Goal: Information Seeking & Learning: Check status

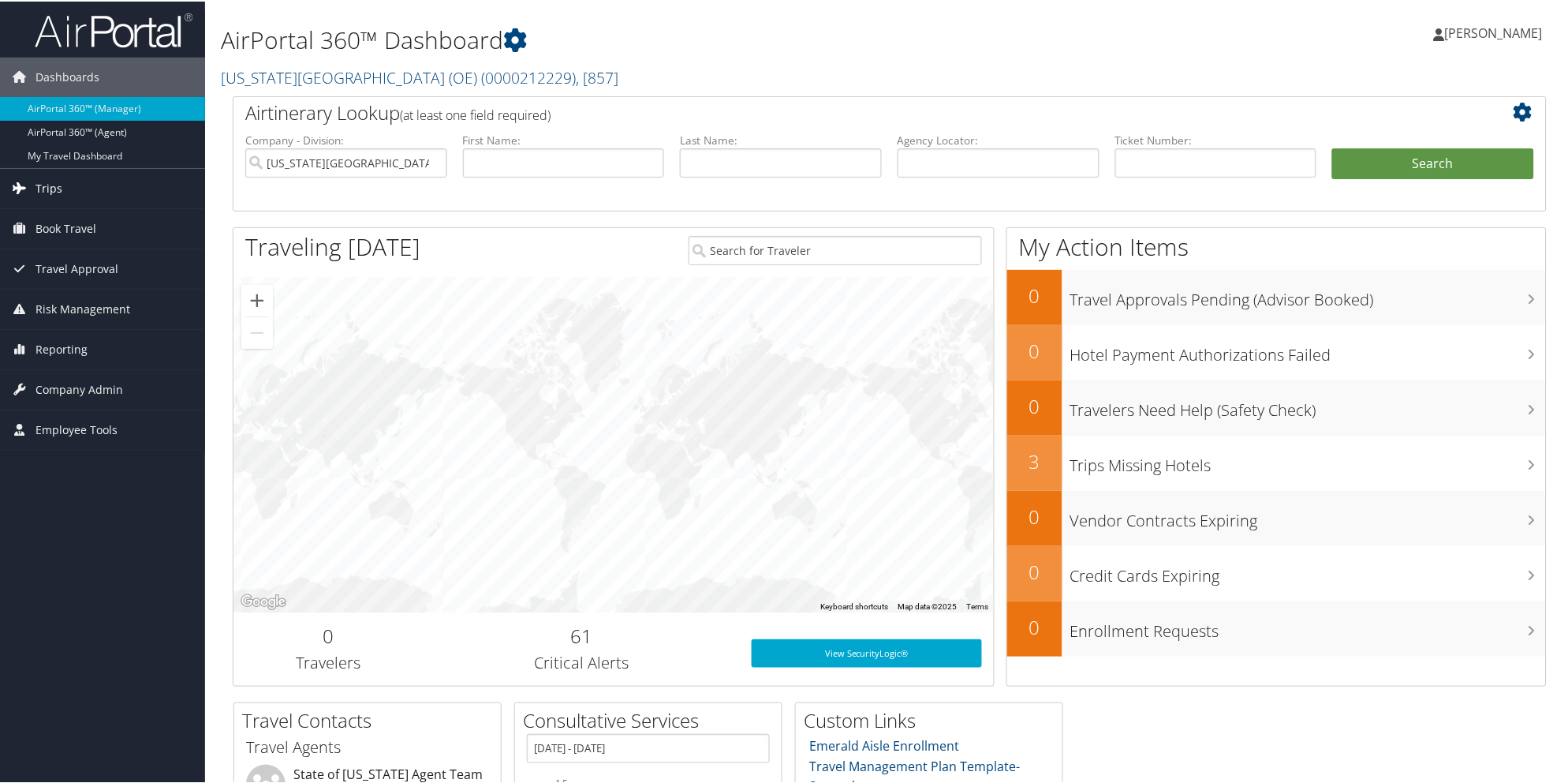
click at [49, 194] on span "Trips" at bounding box center [49, 187] width 27 height 40
click at [69, 467] on span "Reporting" at bounding box center [62, 467] width 52 height 40
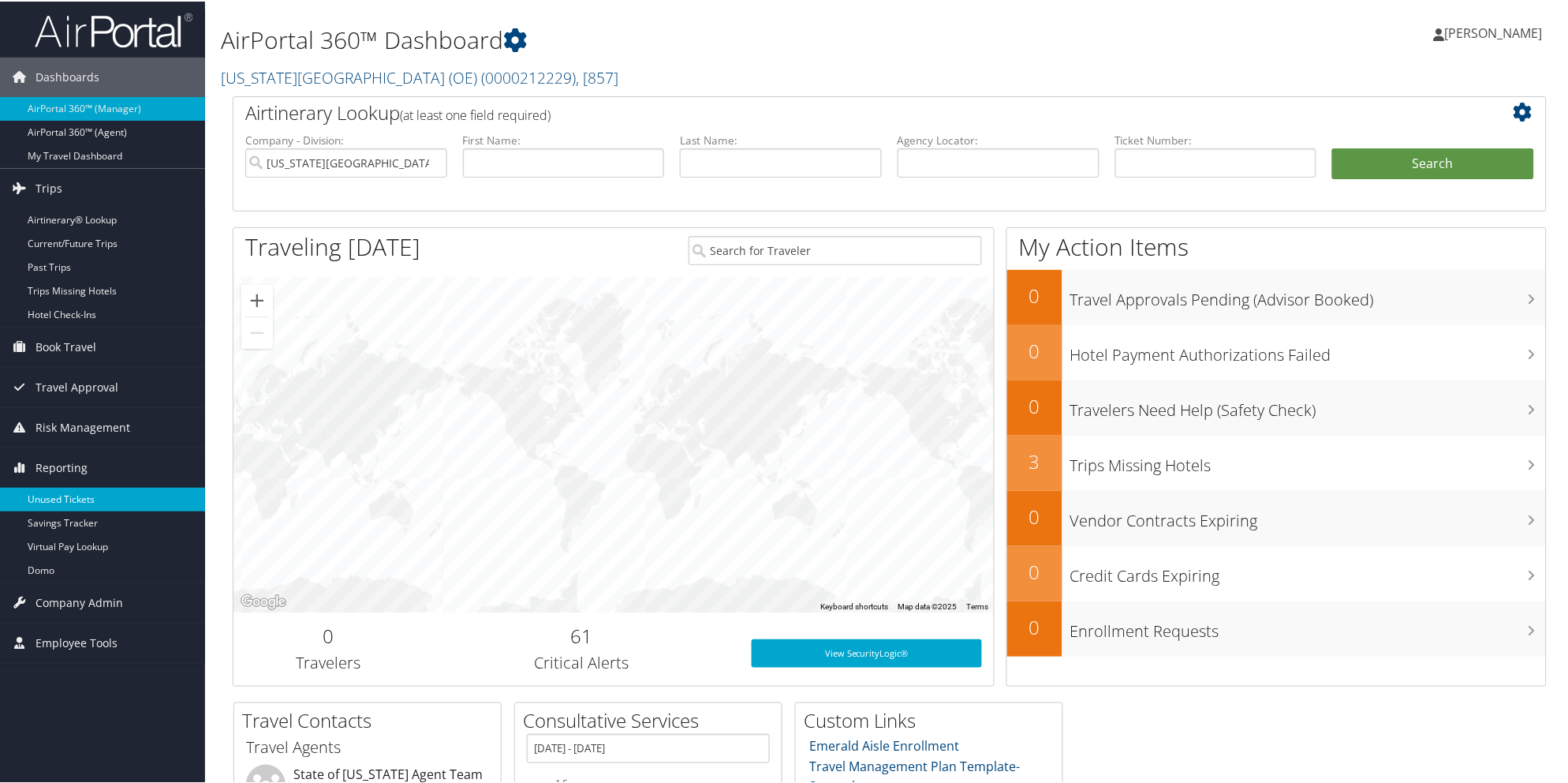
click at [68, 493] on link "Unused Tickets" at bounding box center [102, 498] width 205 height 23
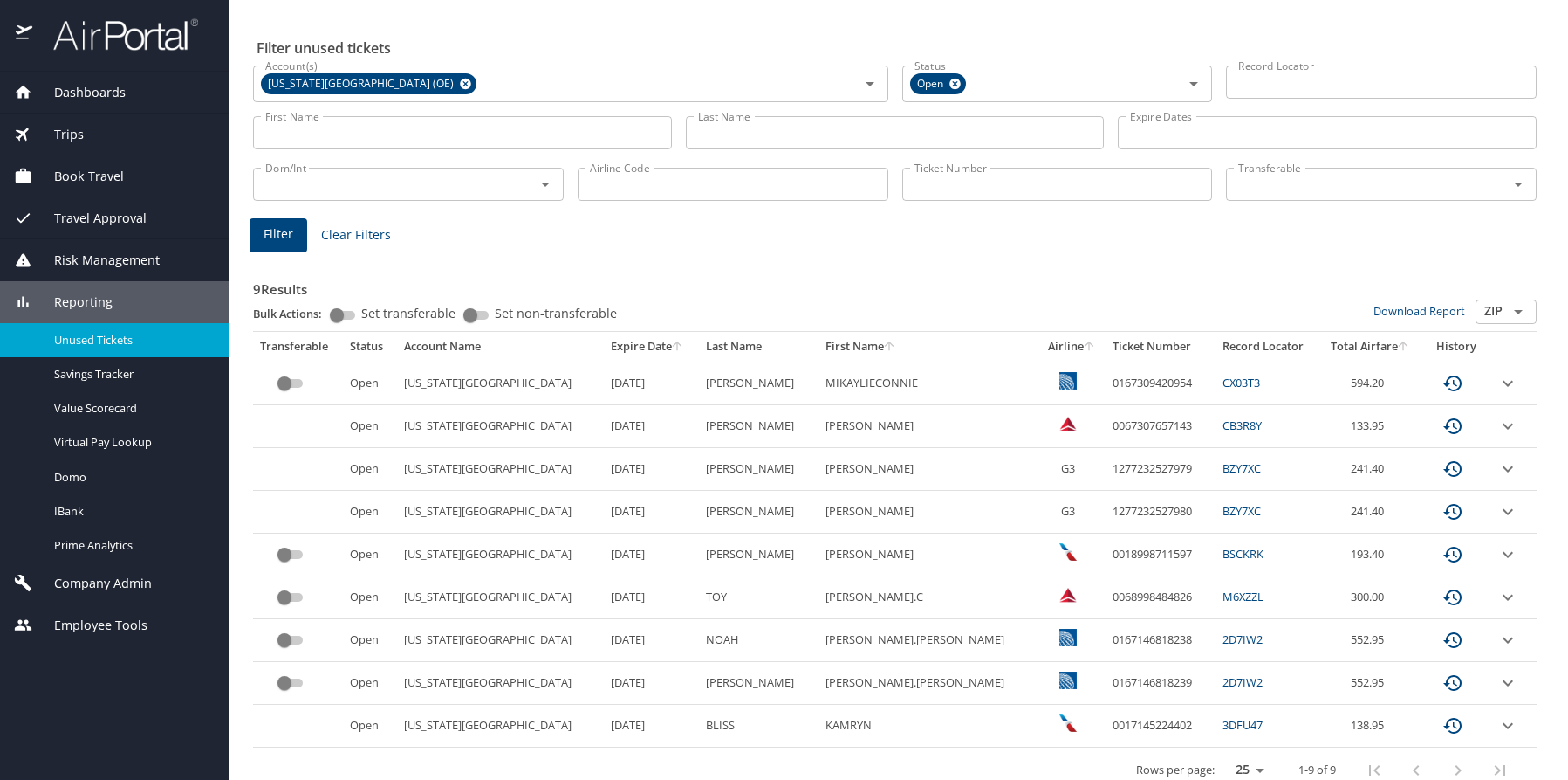
scroll to position [63, 0]
